Goal: Task Accomplishment & Management: Use online tool/utility

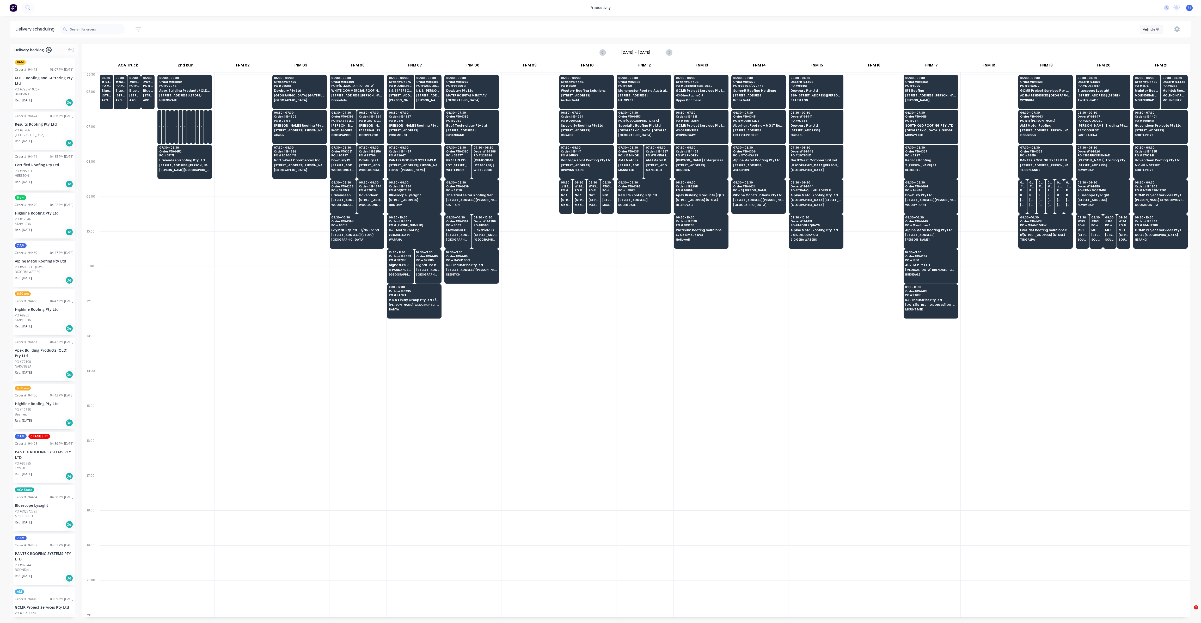
click at [699, 238] on span "Hollywell" at bounding box center [701, 239] width 51 height 3
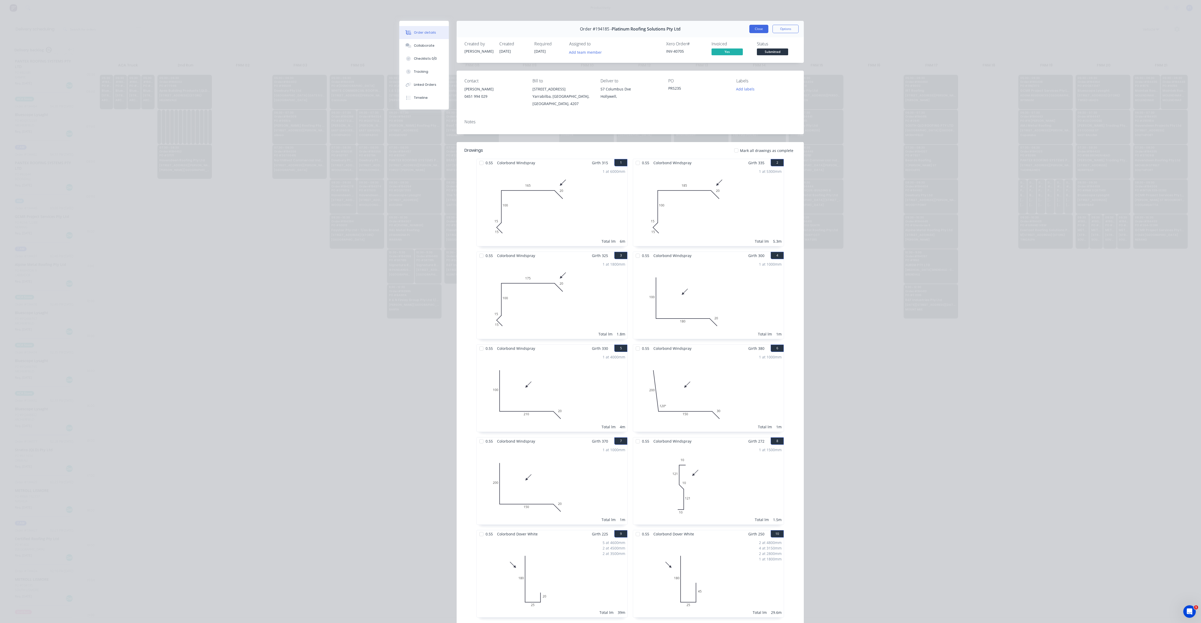
click at [756, 30] on button "Close" at bounding box center [758, 29] width 19 height 8
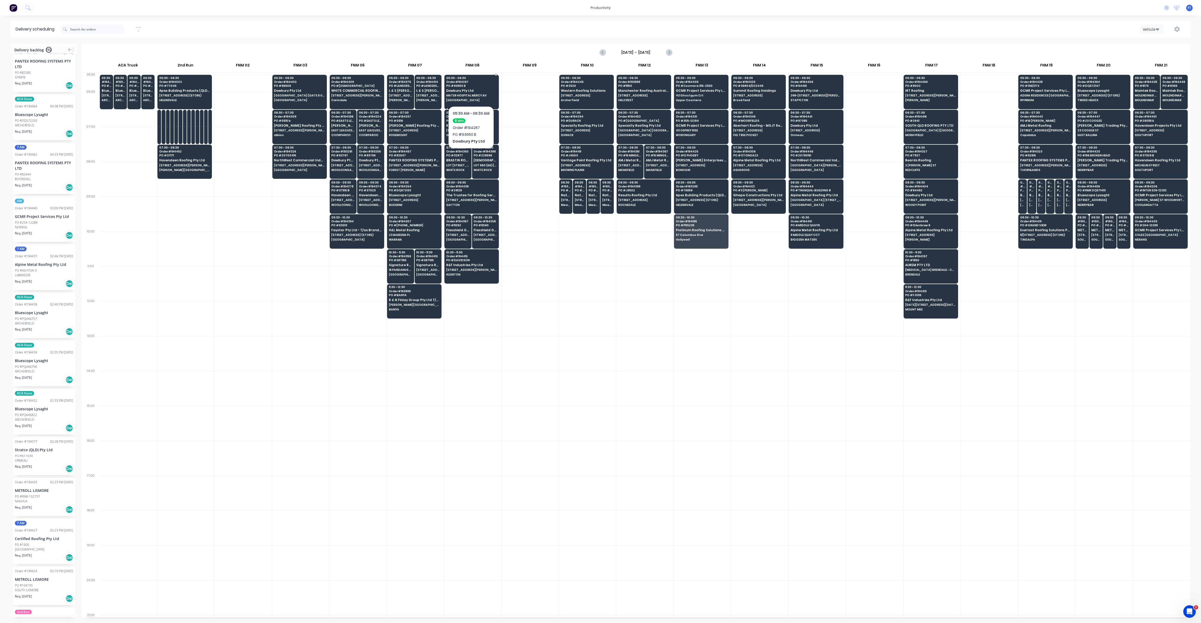
click at [474, 96] on span "MATER HOSPITAL MERCY AV" at bounding box center [471, 95] width 51 height 3
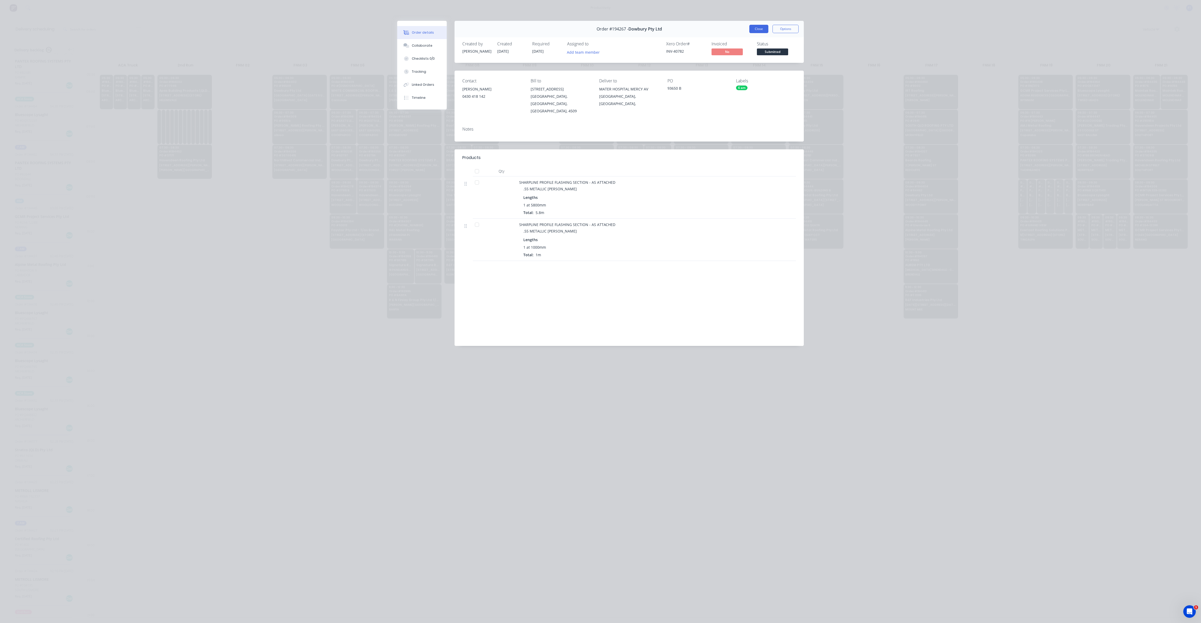
click at [766, 28] on button "Close" at bounding box center [758, 29] width 19 height 8
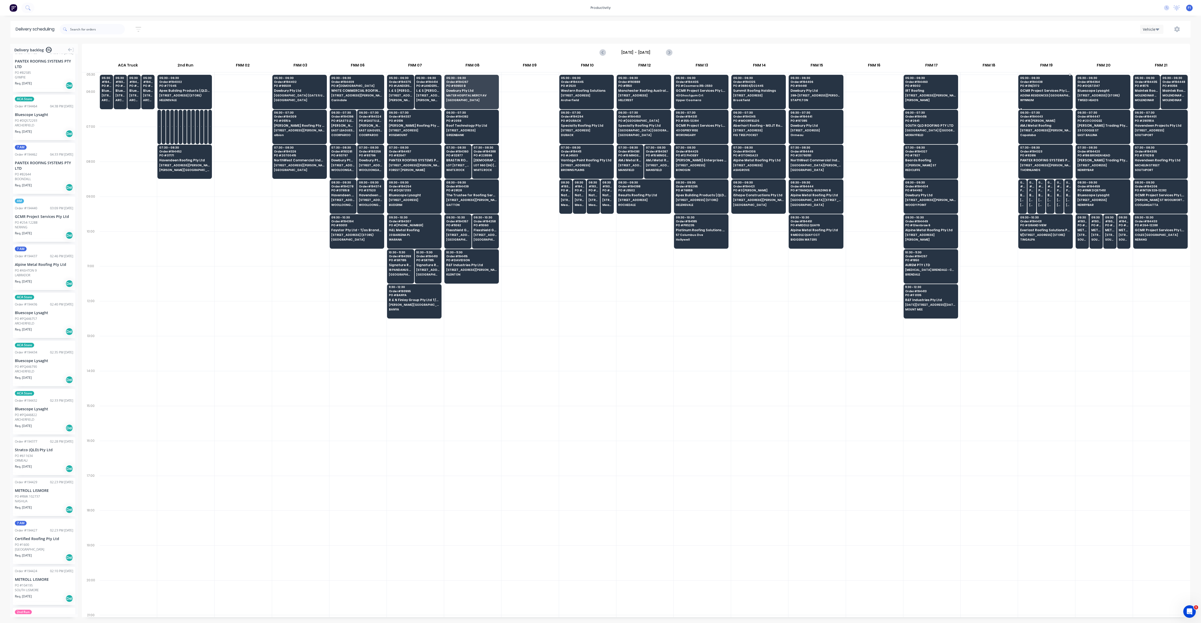
click at [1041, 98] on div "05:30 - 06:30 Order # 194438 PO # 316/2172 GCMR Project Services Pty Ltd ADENA …" at bounding box center [1045, 89] width 54 height 29
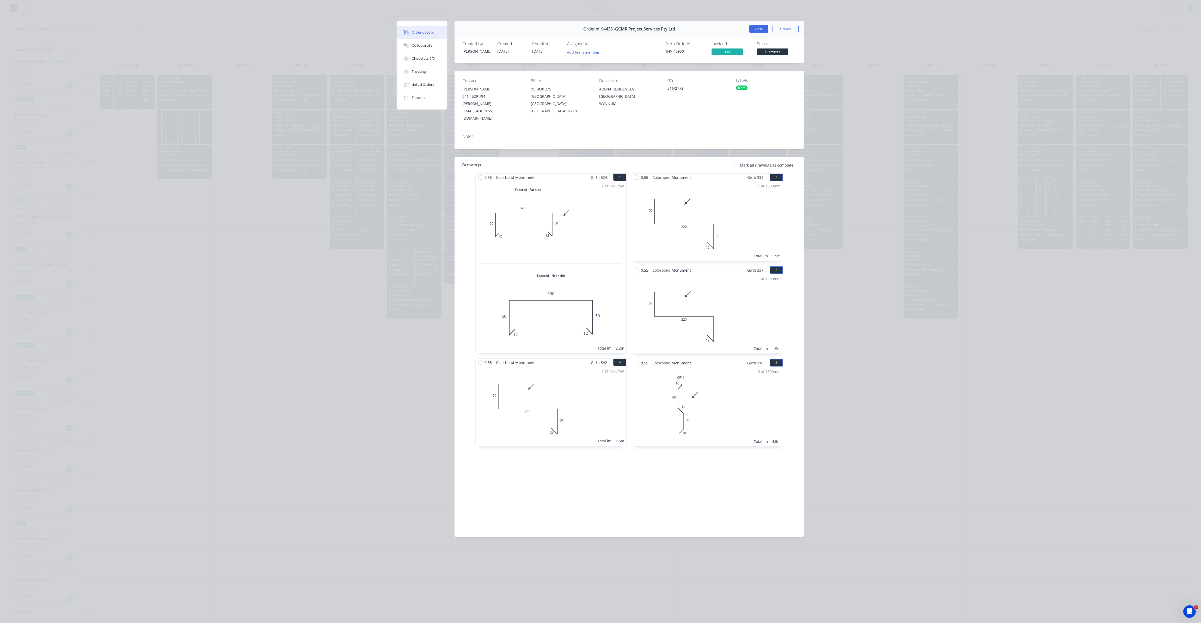
click at [762, 32] on button "Close" at bounding box center [758, 29] width 19 height 8
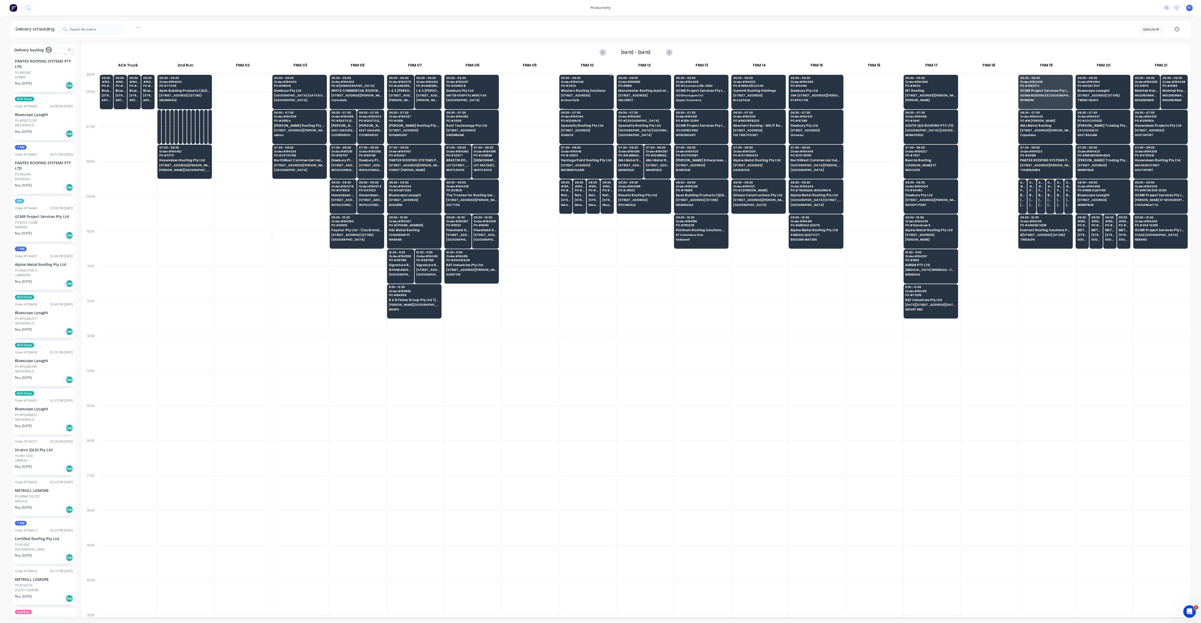
click at [571, 98] on div "05:30 - 06:30 Order # 194445 PO # 2520 Western Roofing Solutions [STREET_ADDRES…" at bounding box center [586, 89] width 54 height 29
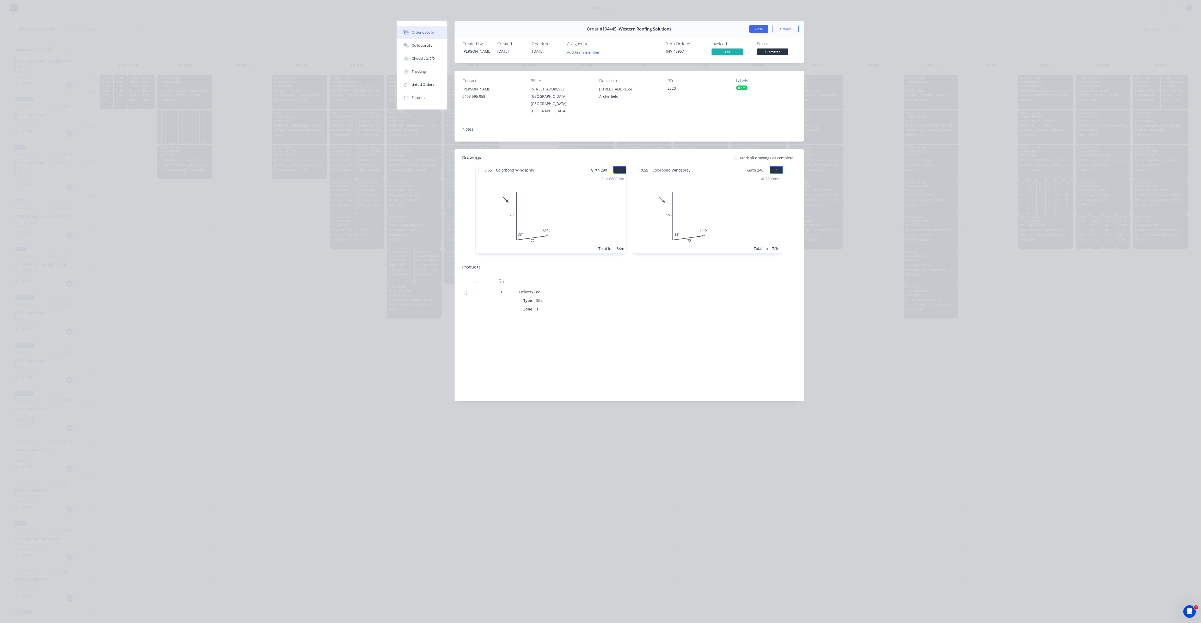
click at [759, 31] on button "Close" at bounding box center [758, 29] width 19 height 8
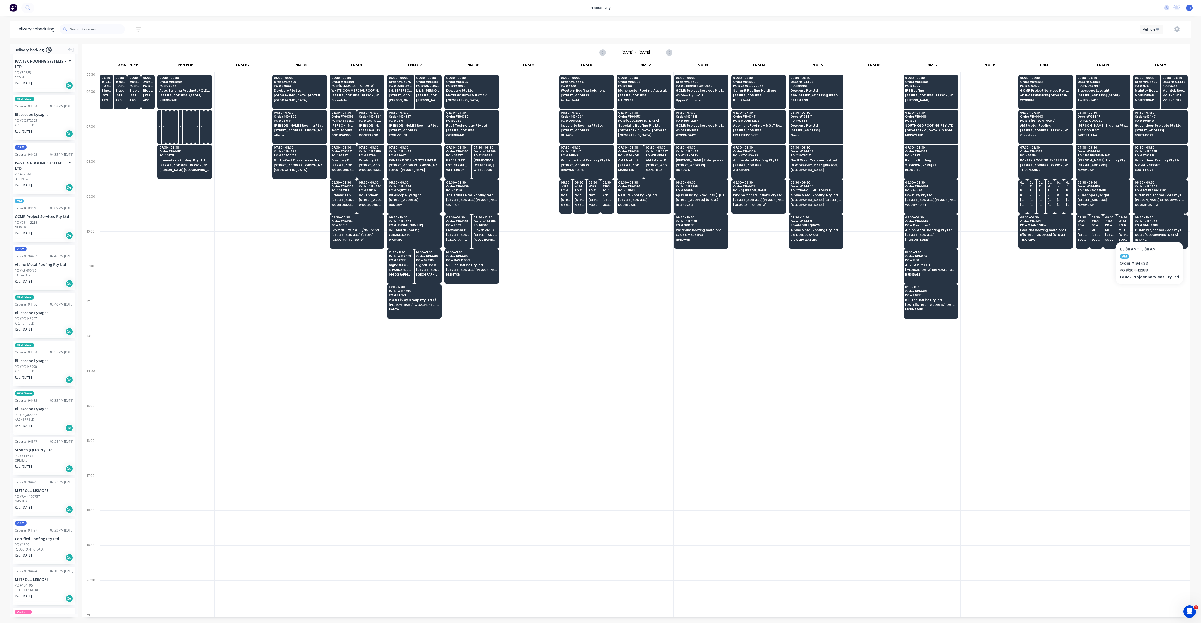
click at [1147, 226] on div "09:30 - 10:30 Order # 194433 PO # 264-12288 GCMR Project Services Pty Ltd [GEOG…" at bounding box center [1160, 228] width 54 height 29
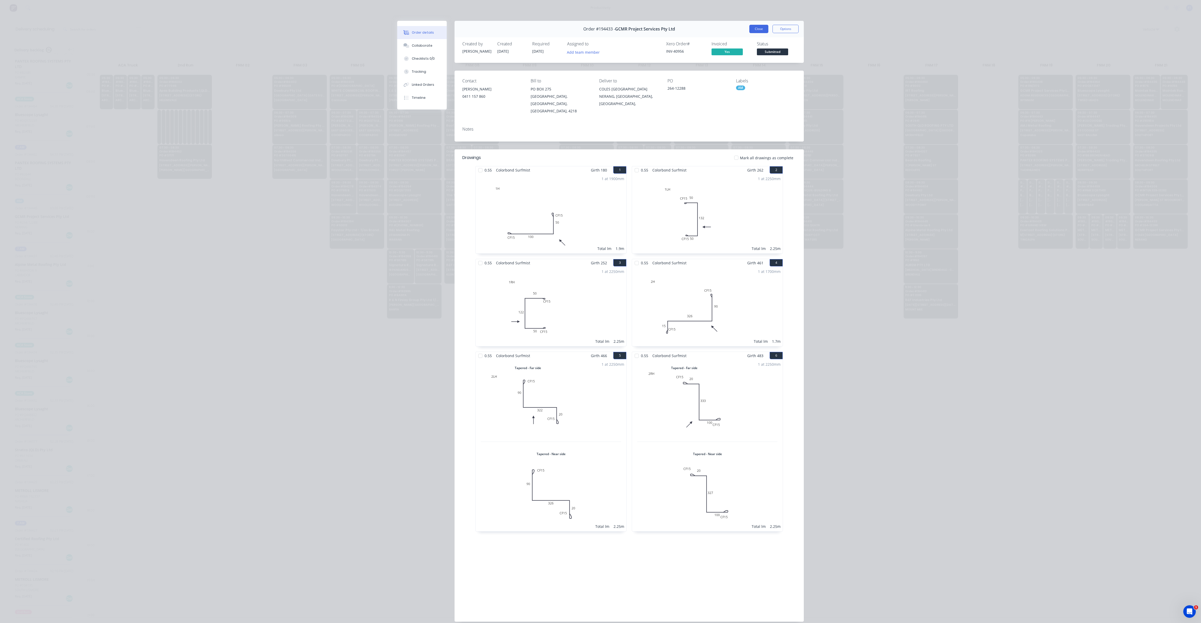
click at [754, 30] on button "Close" at bounding box center [758, 29] width 19 height 8
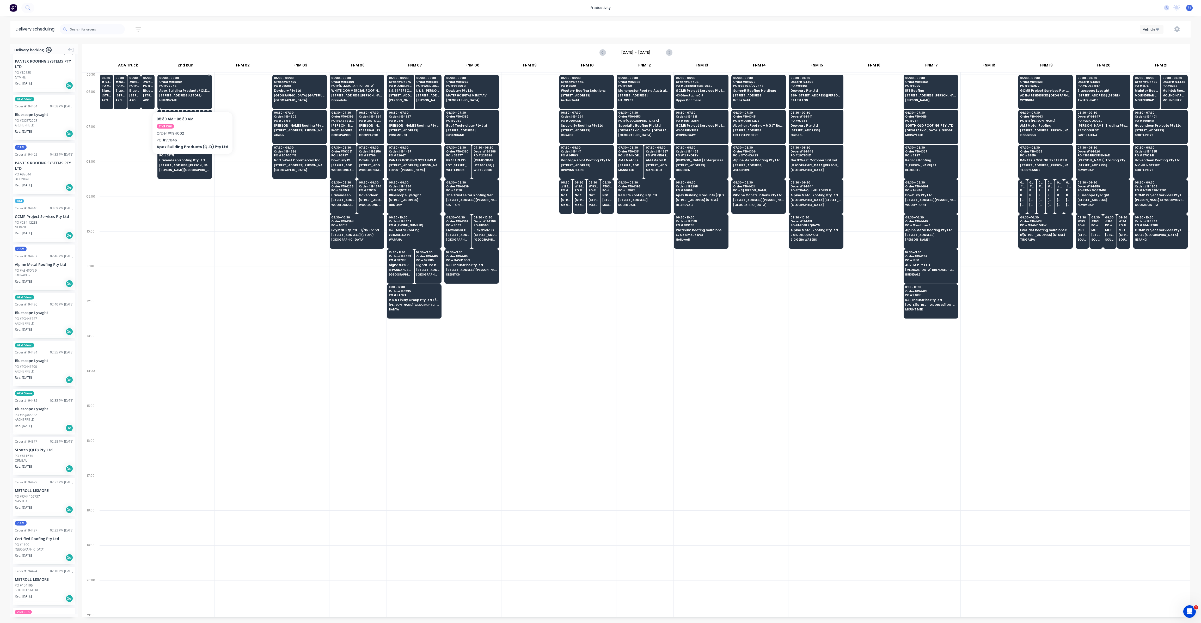
click at [190, 96] on span "[STREET_ADDRESS] (STORE)" at bounding box center [184, 95] width 51 height 3
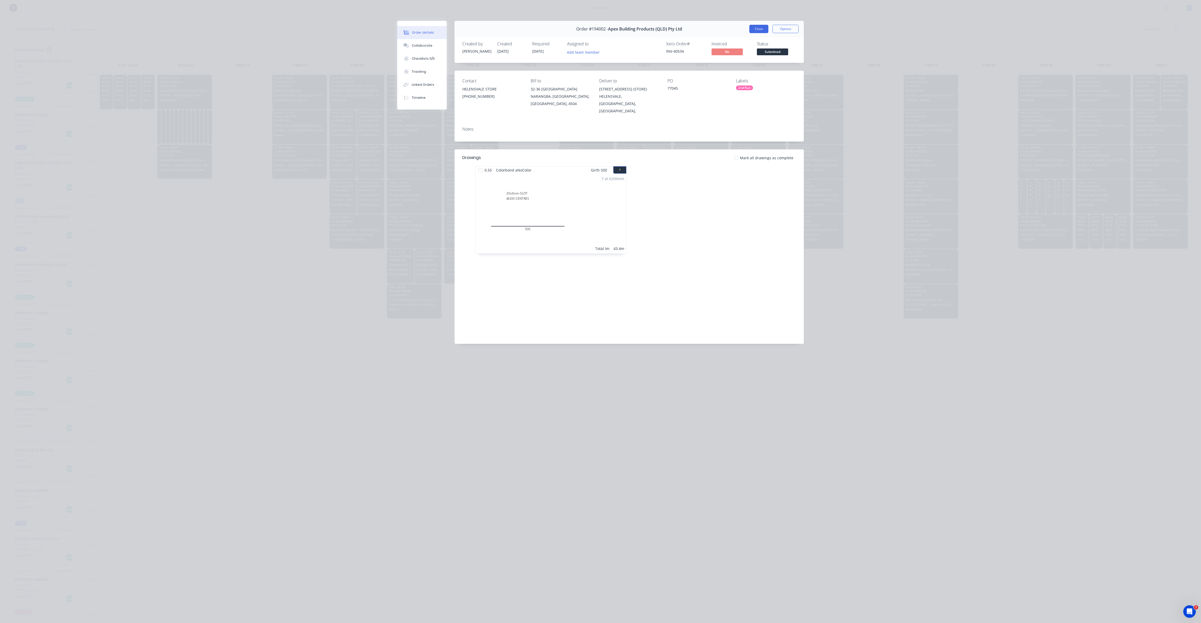
click at [765, 30] on button "Close" at bounding box center [758, 29] width 19 height 8
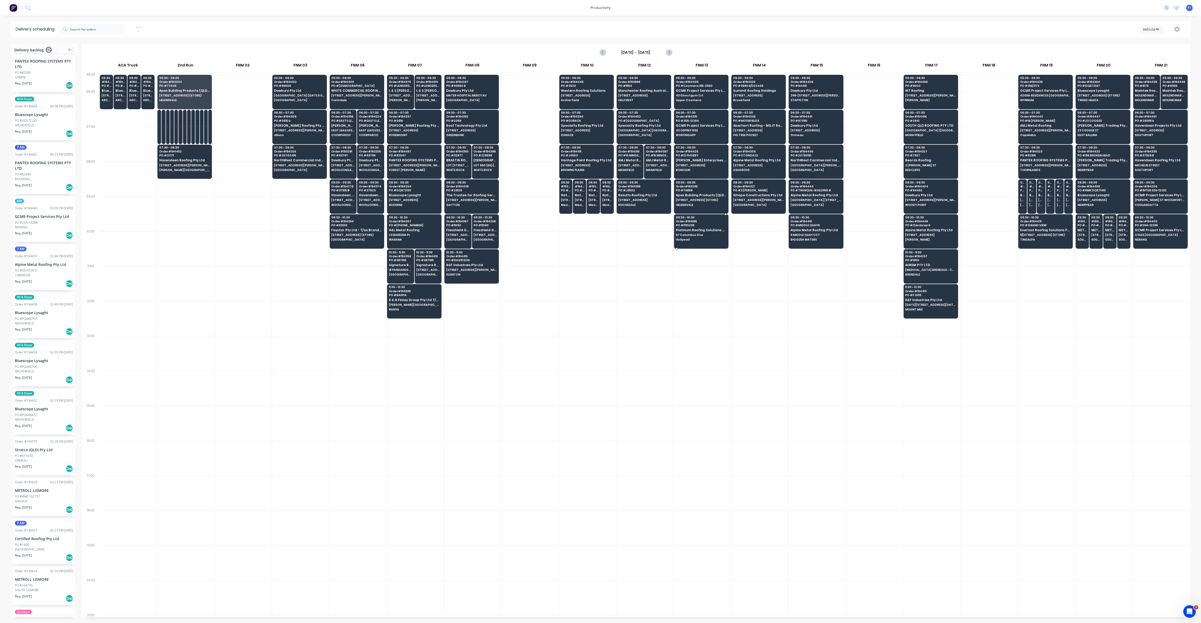
click at [697, 239] on span "Hollywell" at bounding box center [701, 239] width 51 height 3
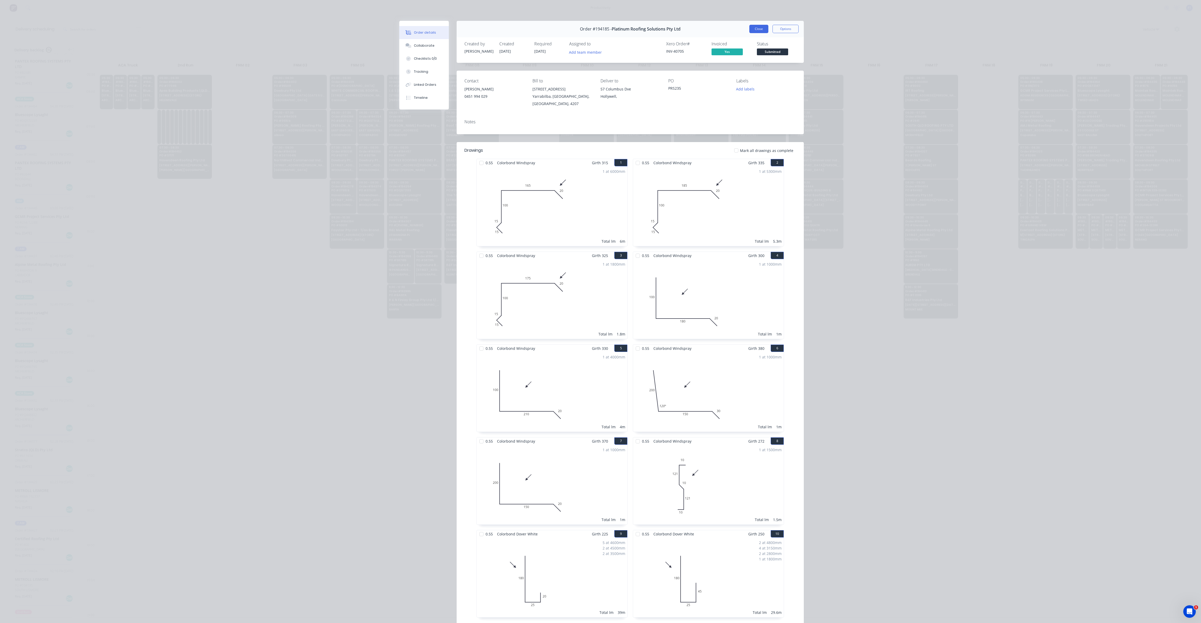
click at [756, 31] on button "Close" at bounding box center [758, 29] width 19 height 8
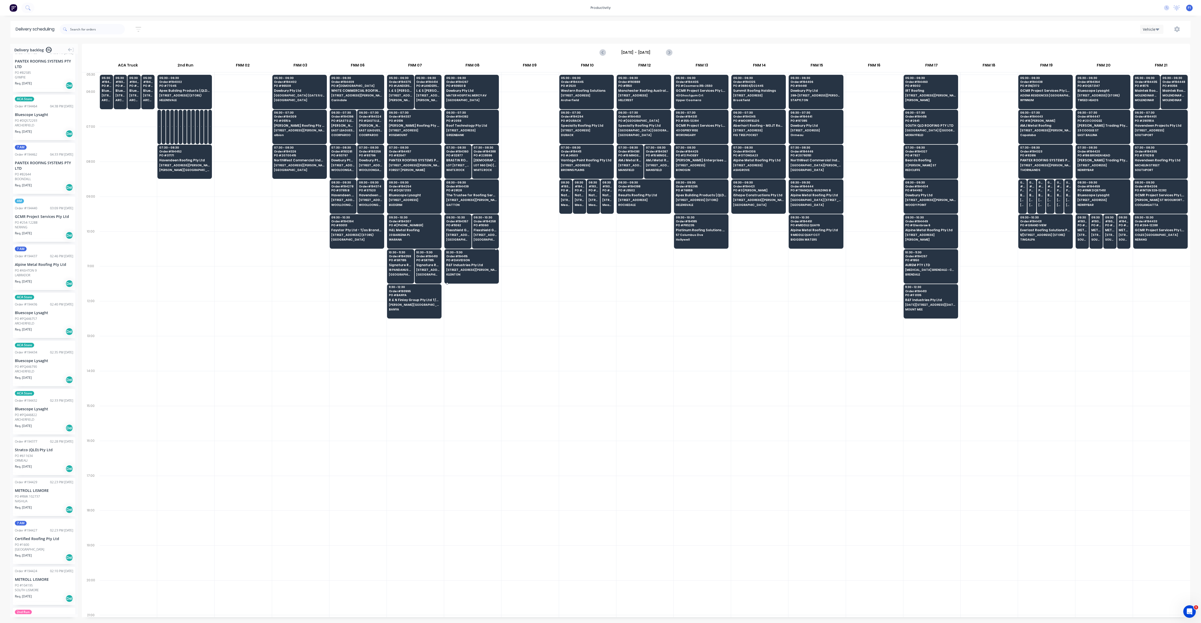
click at [470, 273] on span "KLEINTON" at bounding box center [471, 274] width 51 height 3
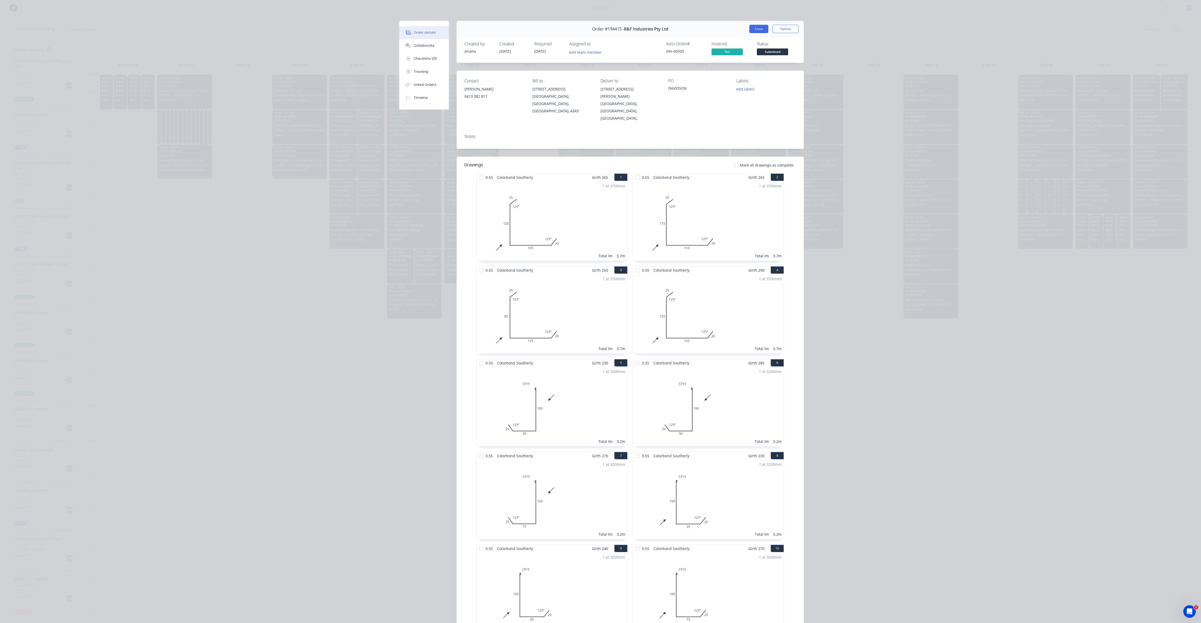
click at [757, 30] on button "Close" at bounding box center [758, 29] width 19 height 8
